Goal: Information Seeking & Learning: Find specific fact

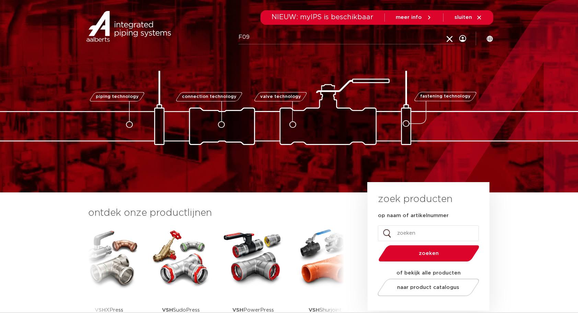
type input "F09"
click button "Zoeken" at bounding box center [0, 0] width 0 height 0
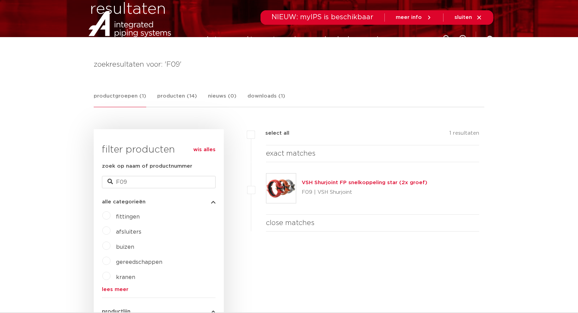
scroll to position [80, 0]
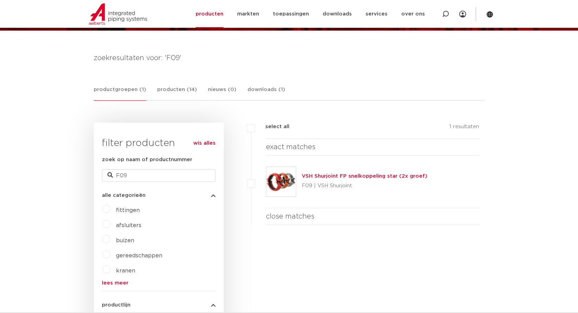
click at [374, 176] on link "VSH Shurjoint FP snelkoppeling star (2x groef)" at bounding box center [365, 175] width 126 height 5
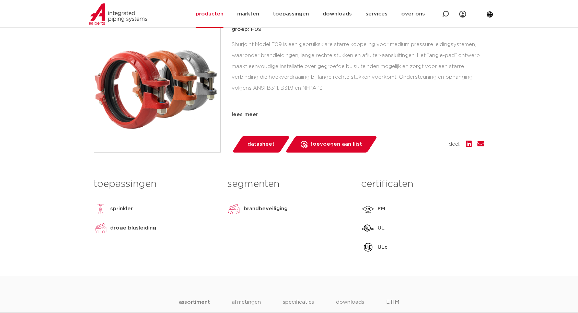
scroll to position [320, 0]
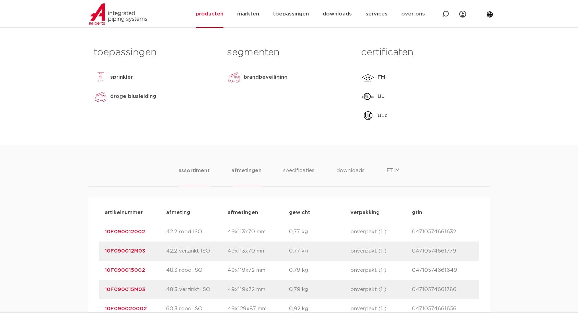
click at [250, 173] on li "afmetingen" at bounding box center [246, 176] width 30 height 20
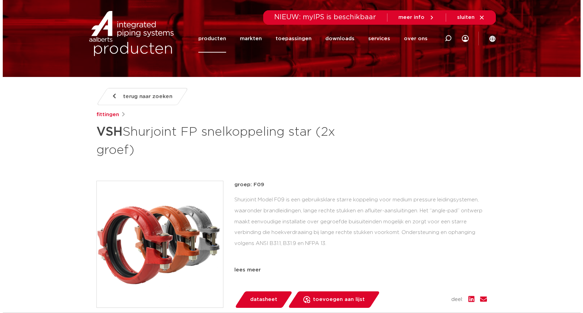
scroll to position [0, 0]
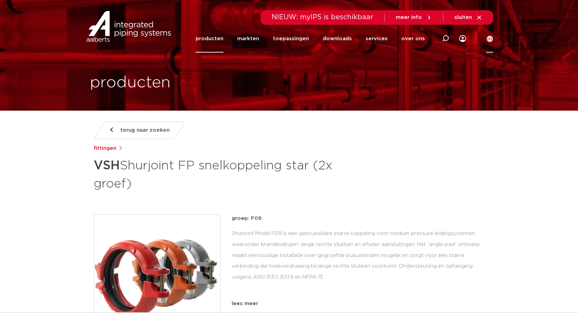
click at [490, 39] on icon at bounding box center [489, 38] width 7 height 7
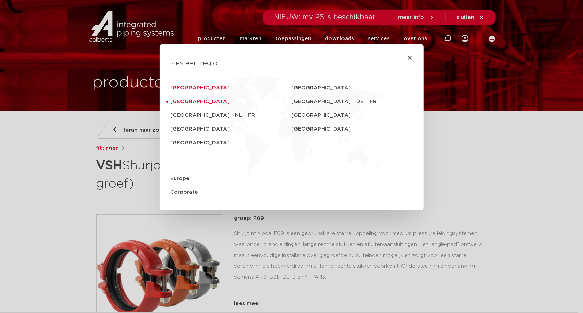
click at [196, 86] on link "Deutschland" at bounding box center [231, 88] width 121 height 14
